Goal: Task Accomplishment & Management: Complete application form

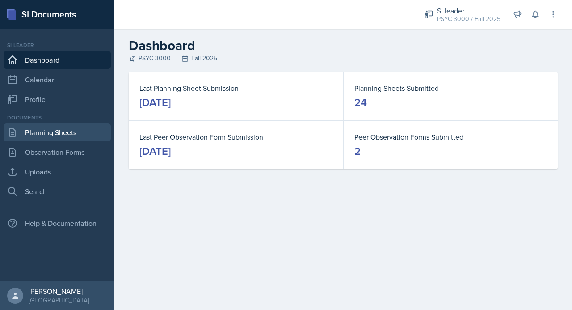
click at [61, 127] on link "Planning Sheets" at bounding box center [57, 132] width 107 height 18
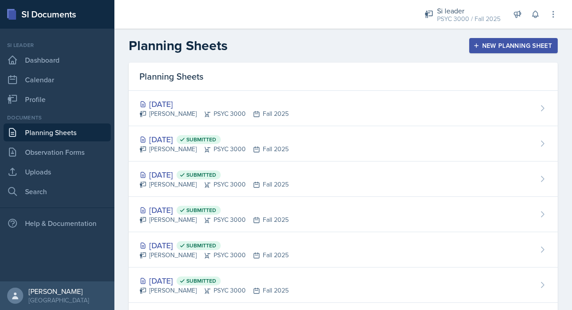
click at [480, 48] on div "New Planning Sheet" at bounding box center [513, 45] width 77 height 7
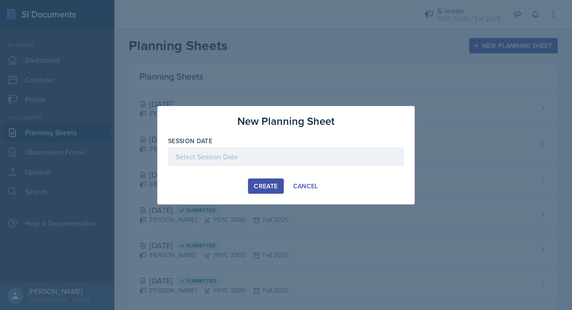
click at [274, 161] on div at bounding box center [286, 156] width 236 height 19
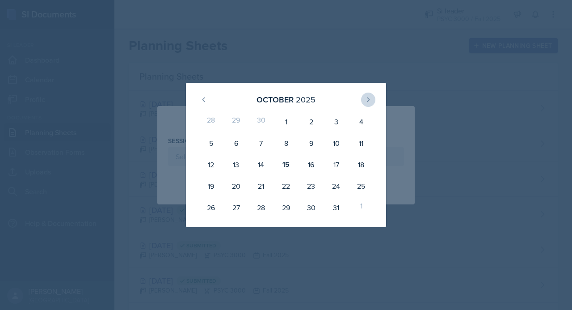
click at [368, 99] on icon at bounding box center [368, 99] width 7 height 7
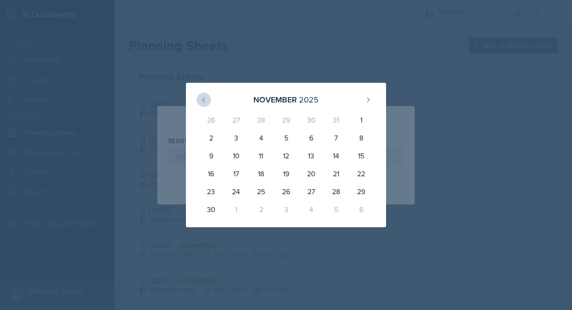
click at [203, 98] on icon at bounding box center [203, 99] width 7 height 7
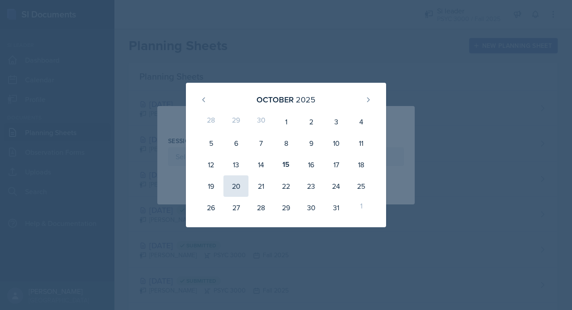
click at [236, 193] on div "20" at bounding box center [236, 185] width 25 height 21
type input "[DATE]"
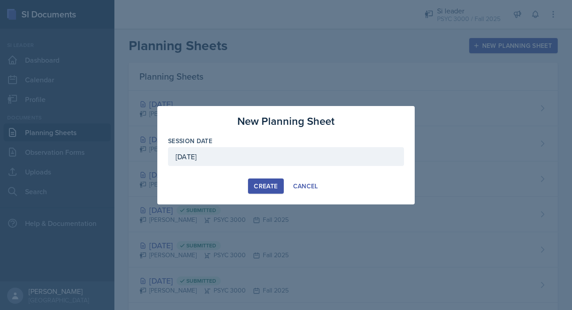
click at [267, 186] on div "Create" at bounding box center [266, 185] width 24 height 7
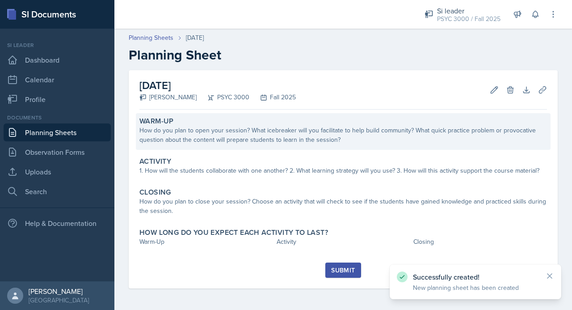
click at [263, 145] on div "Warm-Up How do you plan to open your session? What icebreaker will you facilita…" at bounding box center [343, 131] width 415 height 37
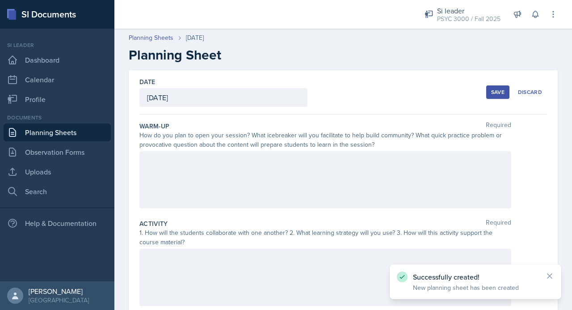
scroll to position [12, 0]
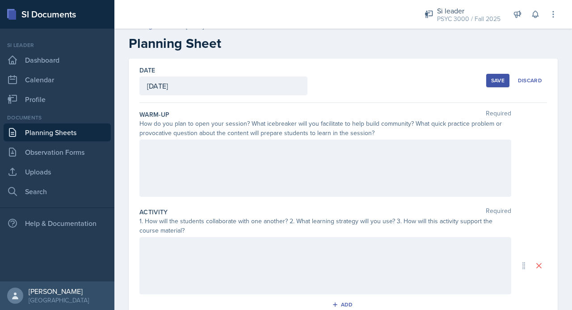
click at [263, 145] on div at bounding box center [325, 167] width 372 height 57
